Goal: Task Accomplishment & Management: Use online tool/utility

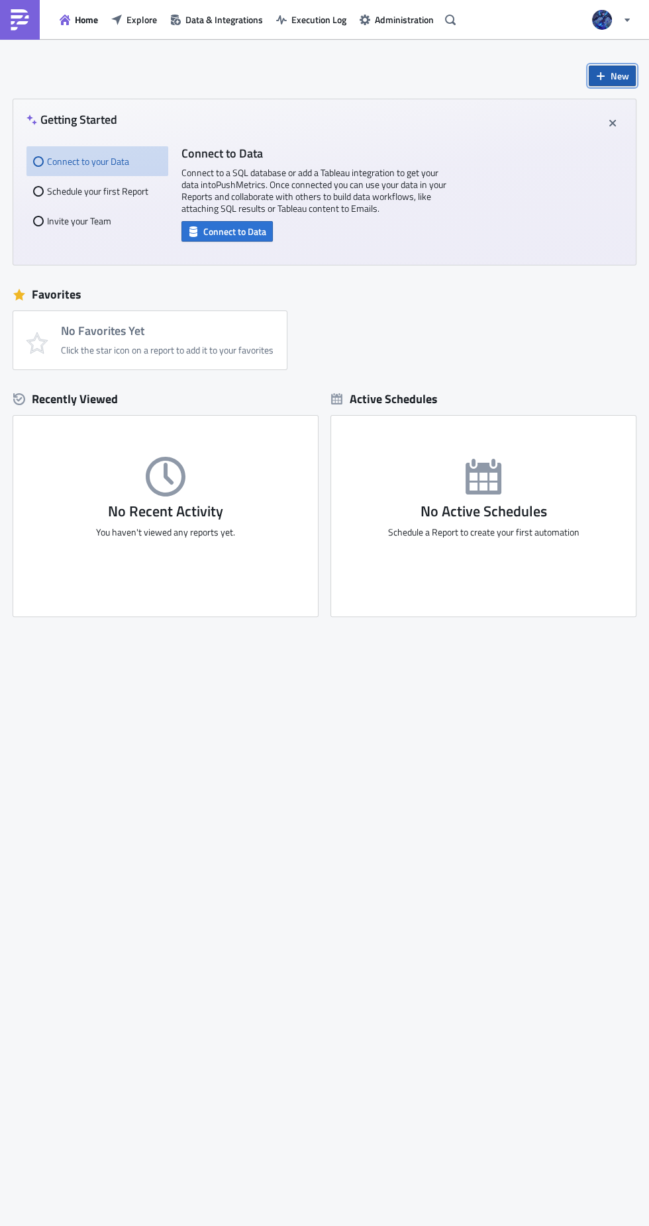
click at [622, 70] on span "New" at bounding box center [619, 76] width 19 height 14
click at [580, 133] on div "Notebook" at bounding box center [583, 129] width 88 height 13
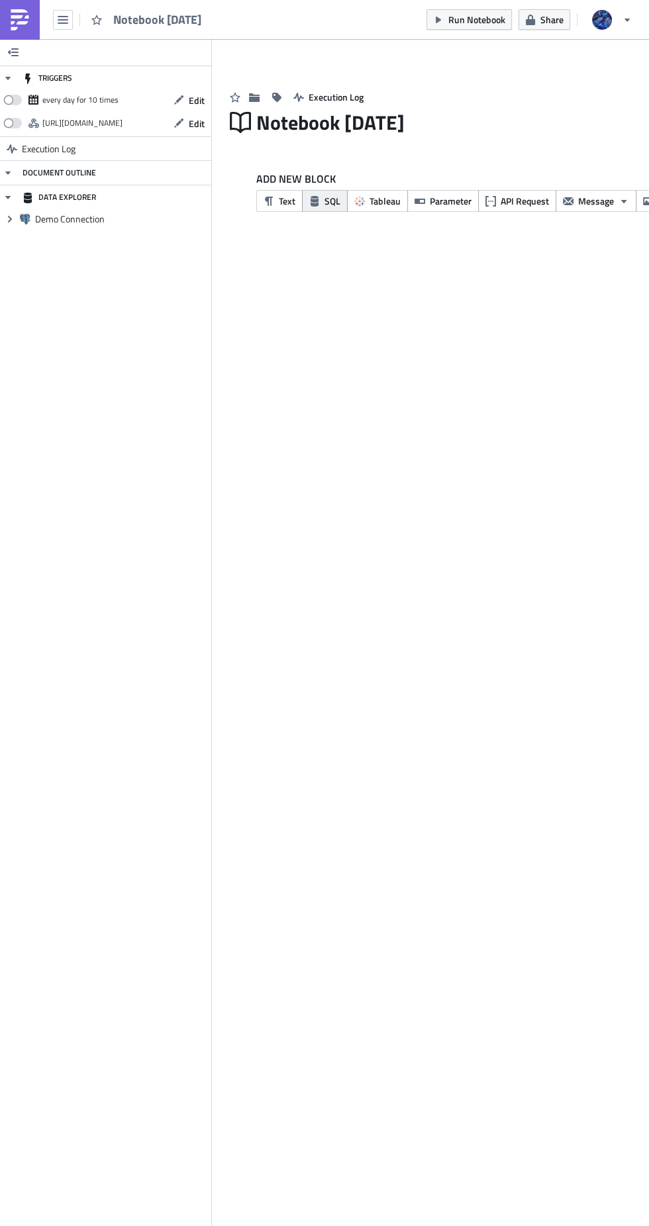
click at [314, 201] on icon "button" at bounding box center [314, 201] width 8 height 11
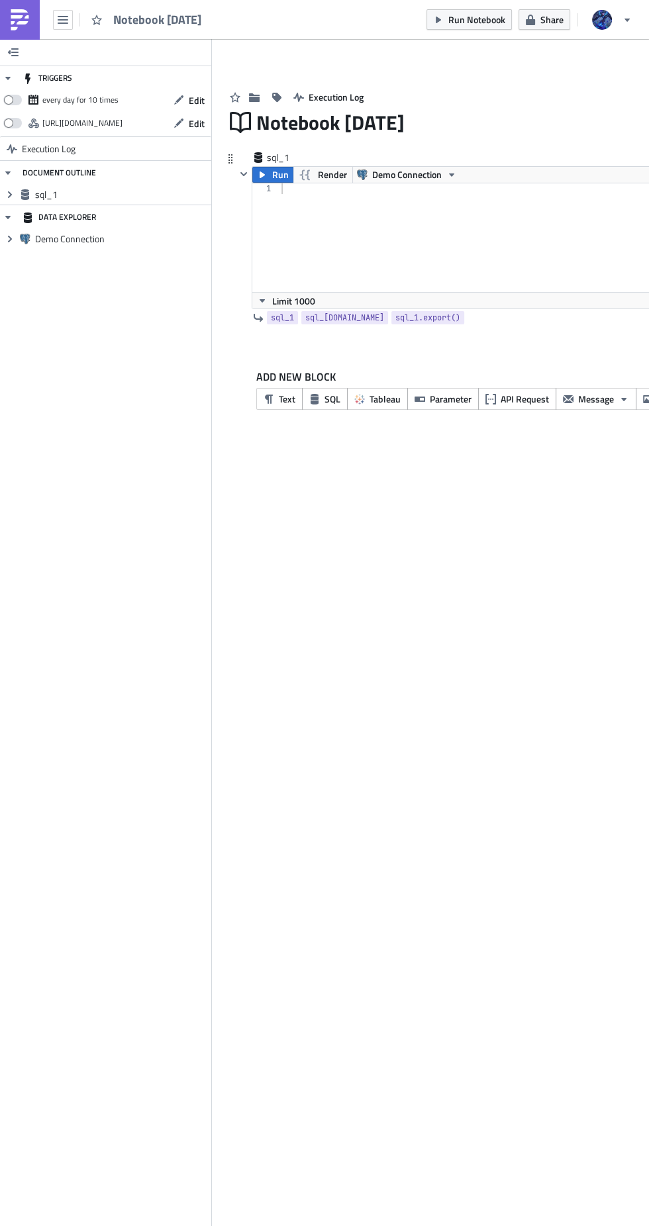
click at [606, 203] on div at bounding box center [568, 248] width 579 height 130
